Goal: Find specific page/section

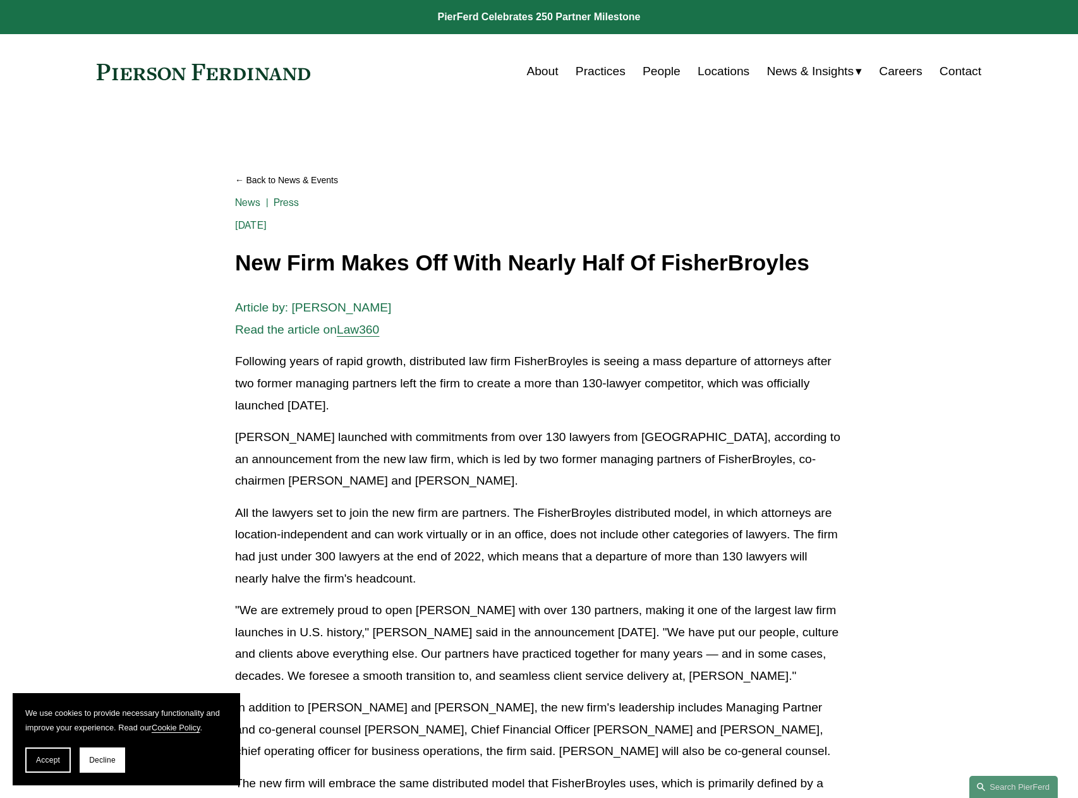
click at [663, 64] on link "People" at bounding box center [662, 71] width 38 height 24
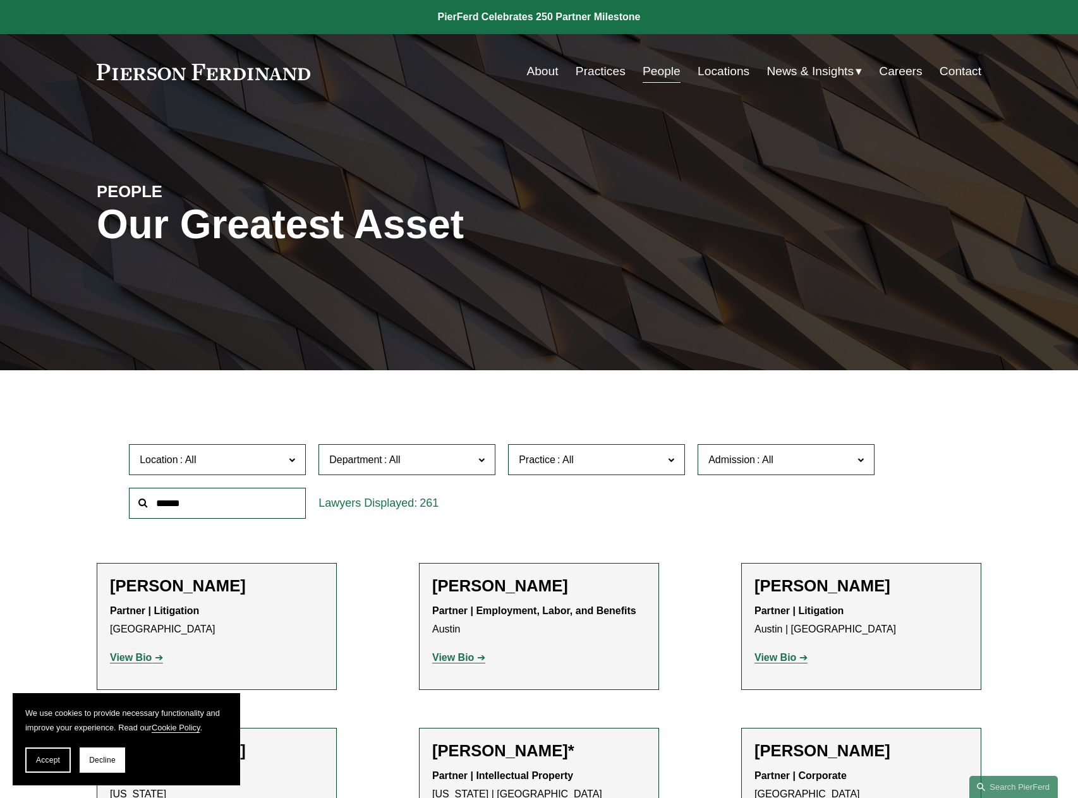
click at [242, 457] on span "Location" at bounding box center [212, 459] width 145 height 17
click at [423, 467] on span "Department" at bounding box center [401, 459] width 145 height 17
click at [0, 0] on link "[US_STATE]" at bounding box center [0, 0] width 0 height 0
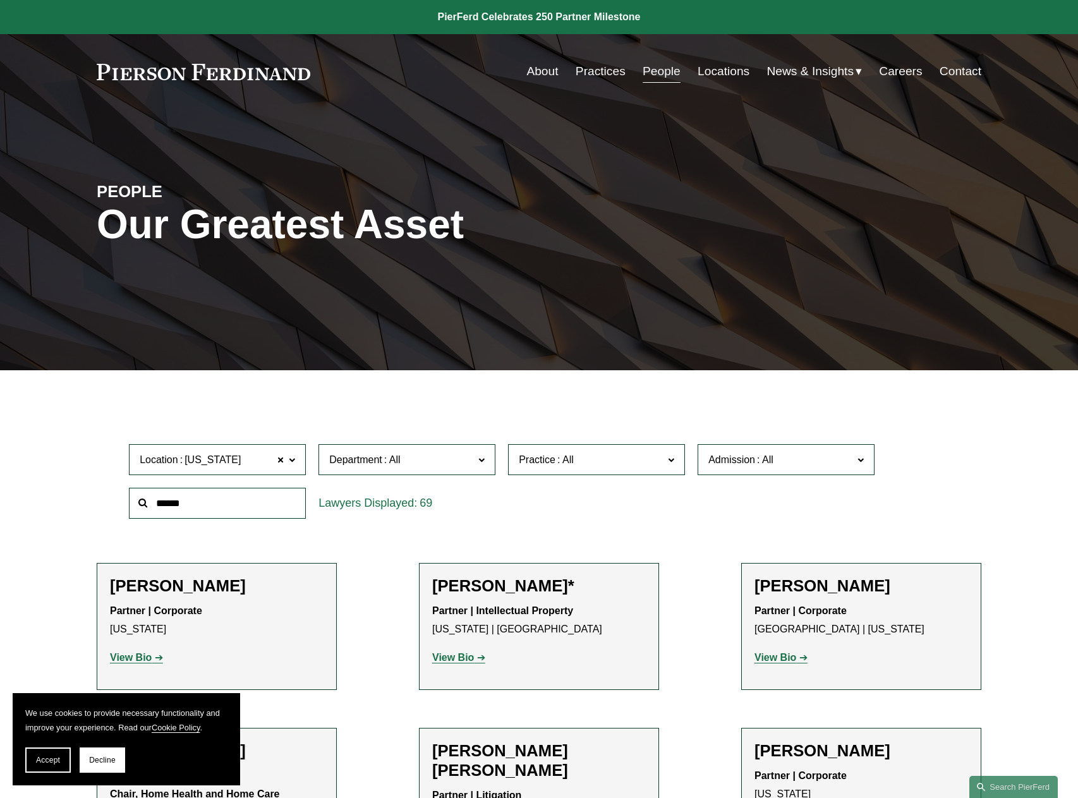
click at [640, 466] on span "Practice" at bounding box center [591, 459] width 145 height 17
click at [0, 0] on link "Capital Markets" at bounding box center [0, 0] width 0 height 0
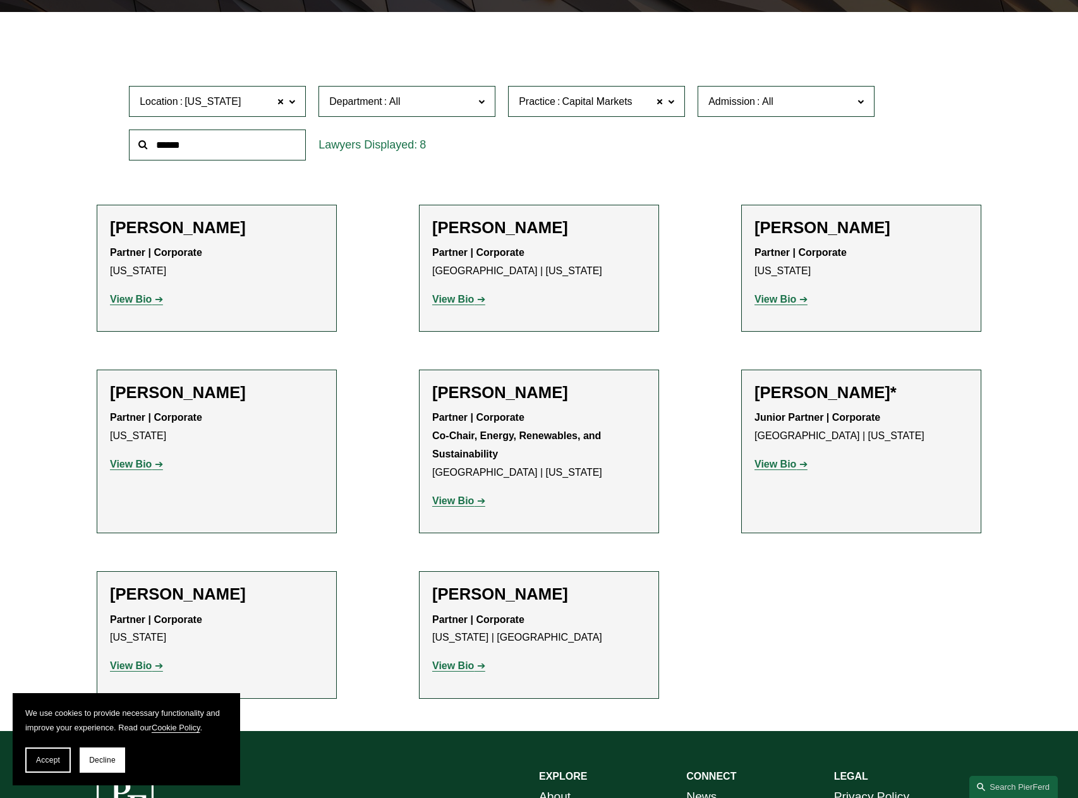
scroll to position [496, 0]
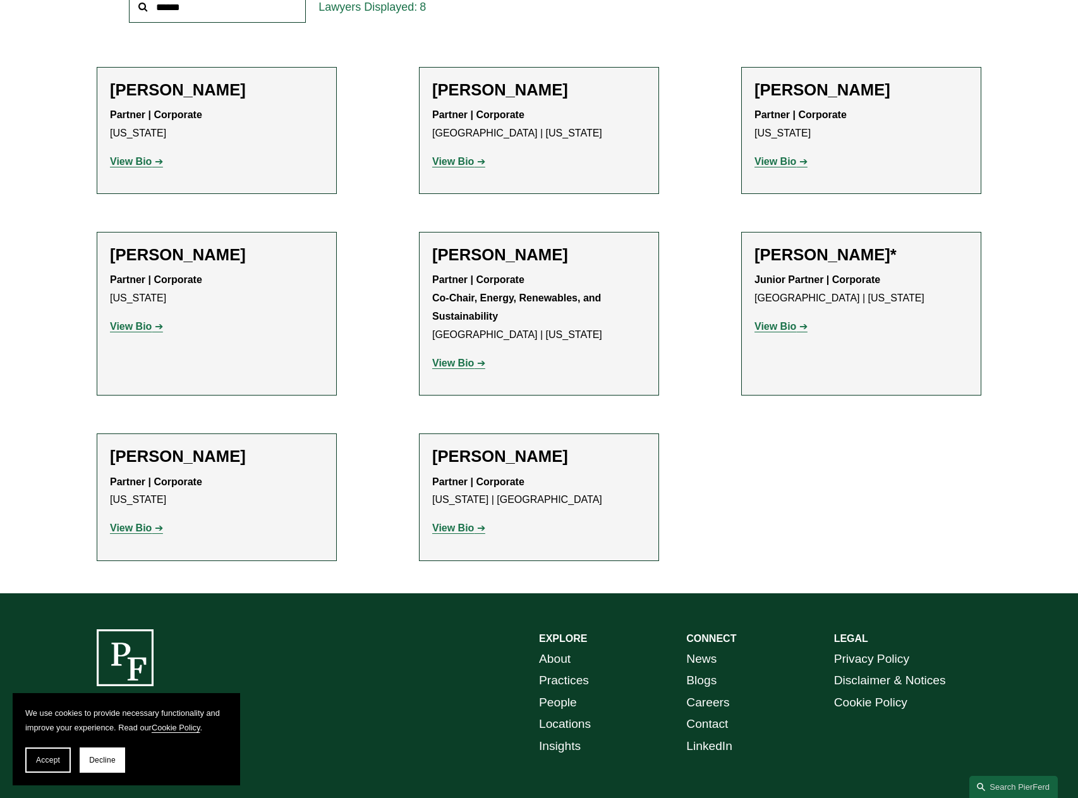
click at [154, 529] on link "View Bio" at bounding box center [136, 527] width 53 height 11
